Goal: Register for event/course

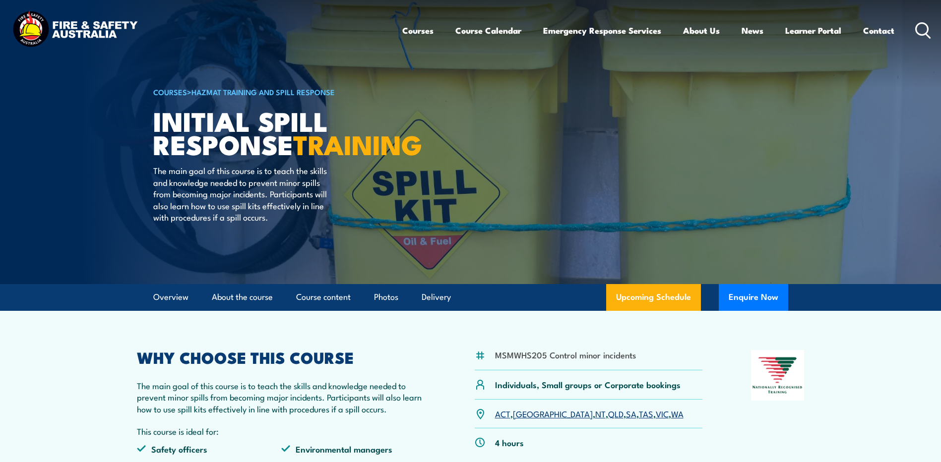
click at [626, 415] on link "SA" at bounding box center [631, 414] width 10 height 12
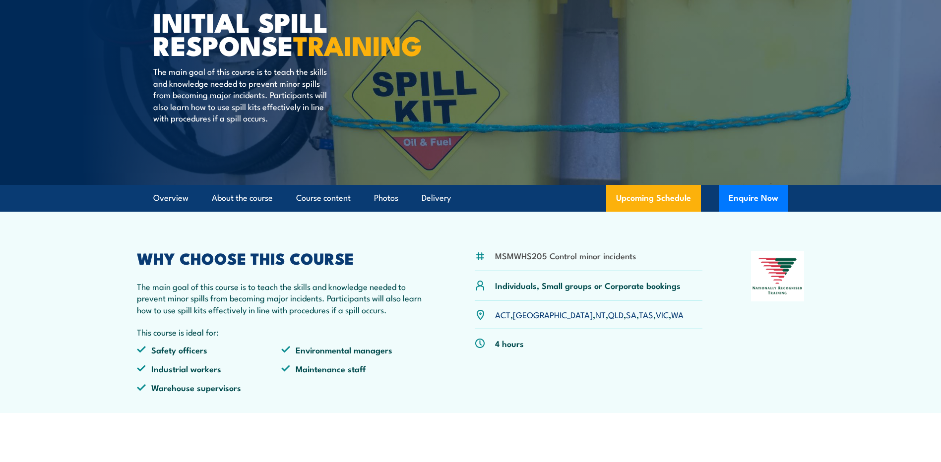
scroll to position [198, 0]
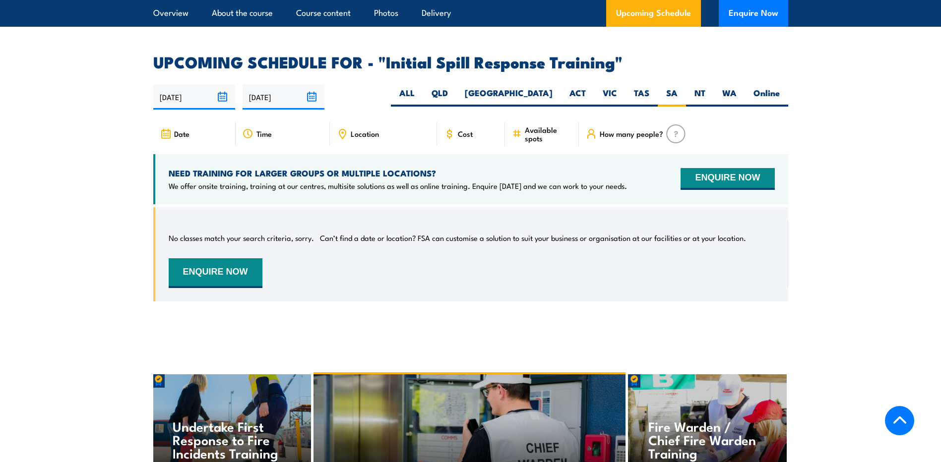
scroll to position [1370, 0]
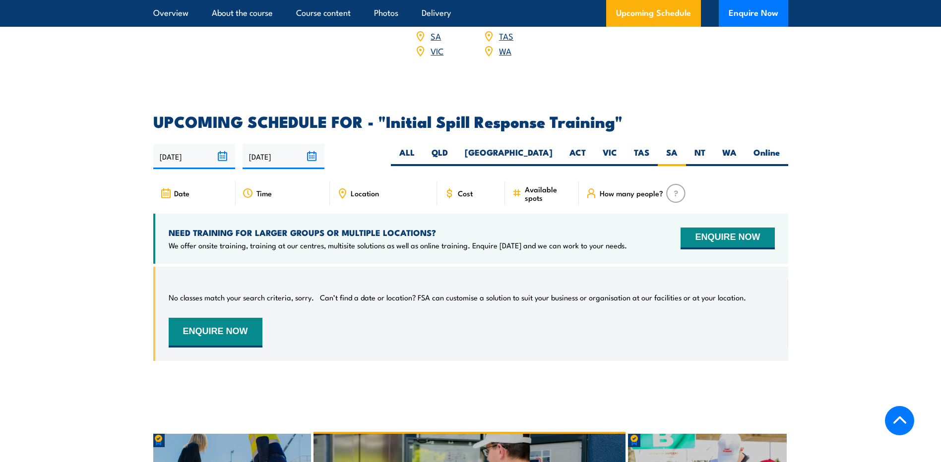
click at [224, 144] on input "[DATE]" at bounding box center [194, 156] width 82 height 25
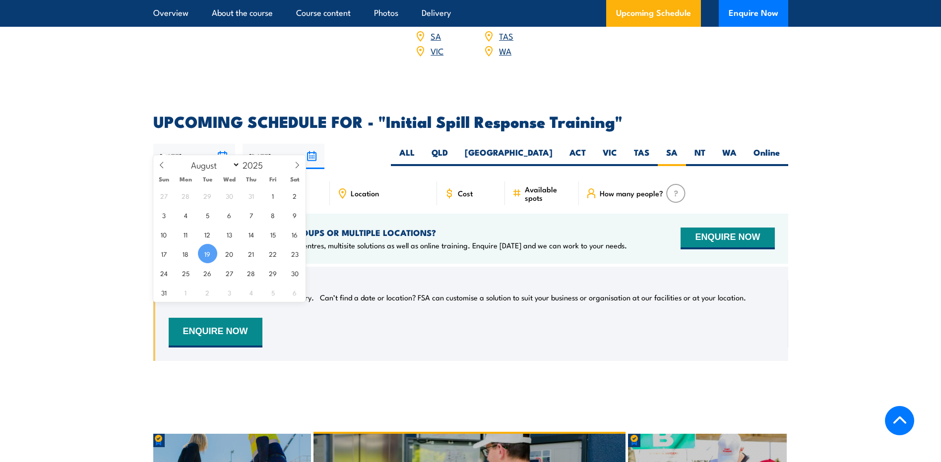
click at [379, 155] on article "UPCOMING SCHEDULE FOR - "Initial Spill Response Training" 19/08/2025 15/02/2026" at bounding box center [470, 245] width 635 height 262
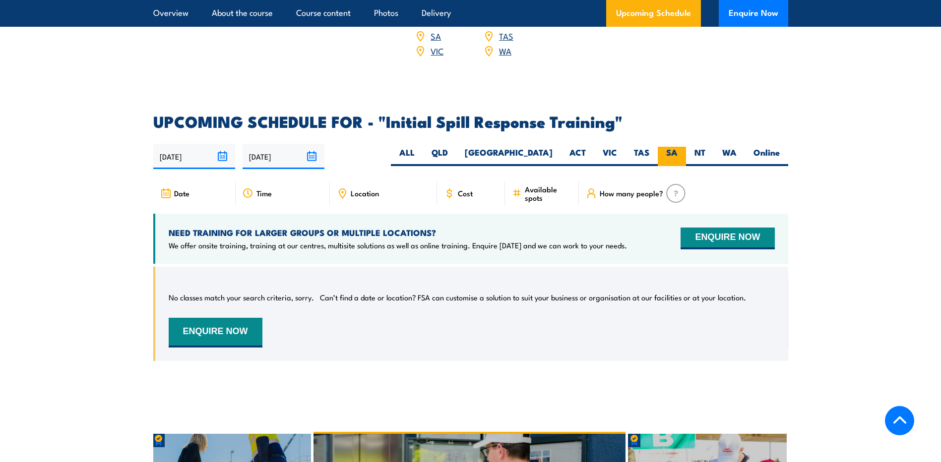
click at [671, 147] on label "SA" at bounding box center [672, 156] width 28 height 19
click at [677, 147] on input "SA" at bounding box center [680, 150] width 6 height 6
